Goal: Transaction & Acquisition: Subscribe to service/newsletter

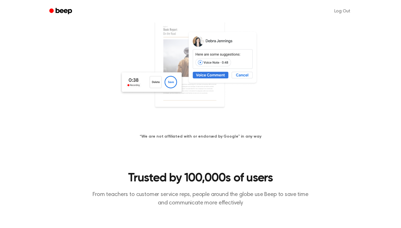
scroll to position [163, 0]
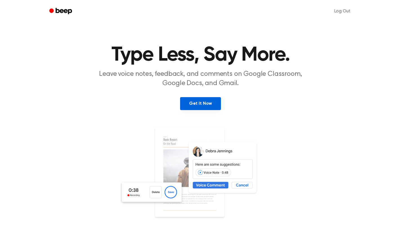
click at [208, 103] on link "Get It Now" at bounding box center [200, 103] width 41 height 13
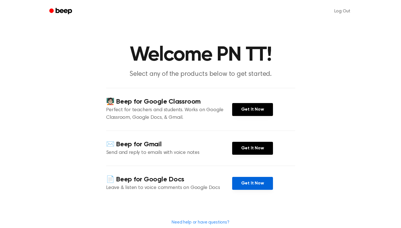
click at [247, 179] on link "Get It Now" at bounding box center [252, 183] width 41 height 13
